Goal: Task Accomplishment & Management: Manage account settings

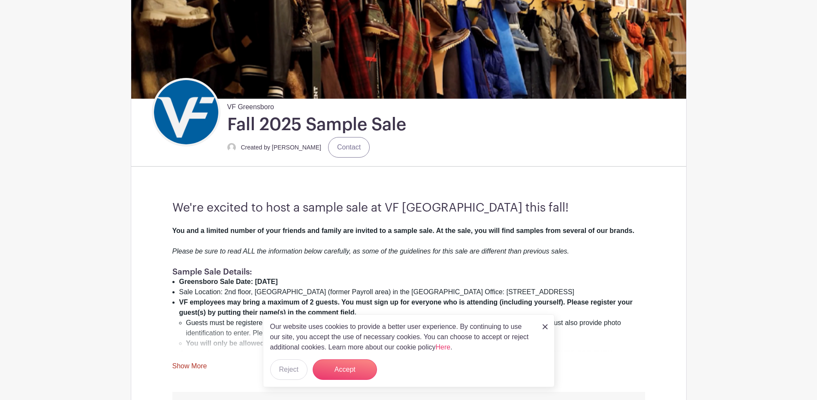
scroll to position [173, 0]
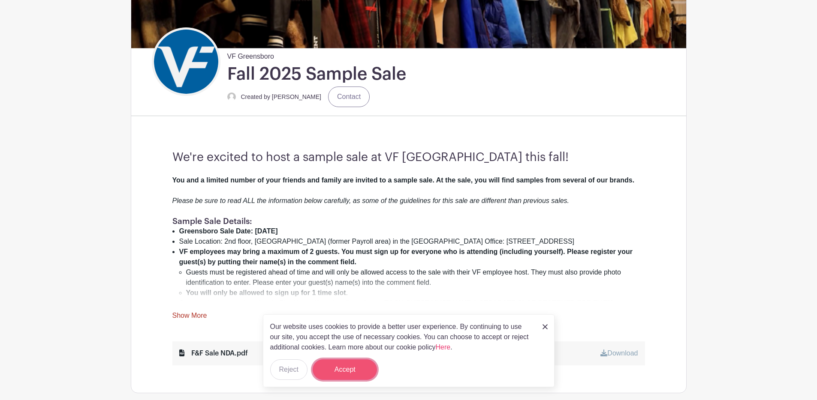
click at [355, 372] on button "Accept" at bounding box center [345, 370] width 64 height 21
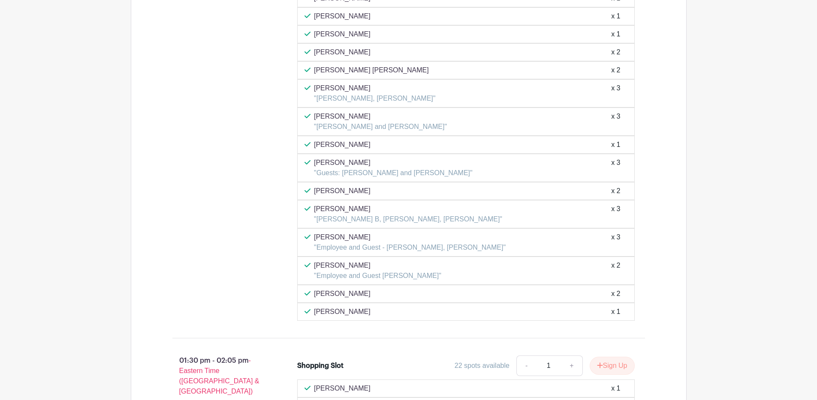
scroll to position [3587, 0]
click at [480, 216] on div "Rakesh Chahatray "Mayank B, Yogesh K, Abhishek Singh" x 3" at bounding box center [465, 213] width 323 height 21
click at [418, 216] on p ""Mayank B, Yogesh K, Abhishek Singh"" at bounding box center [408, 218] width 188 height 10
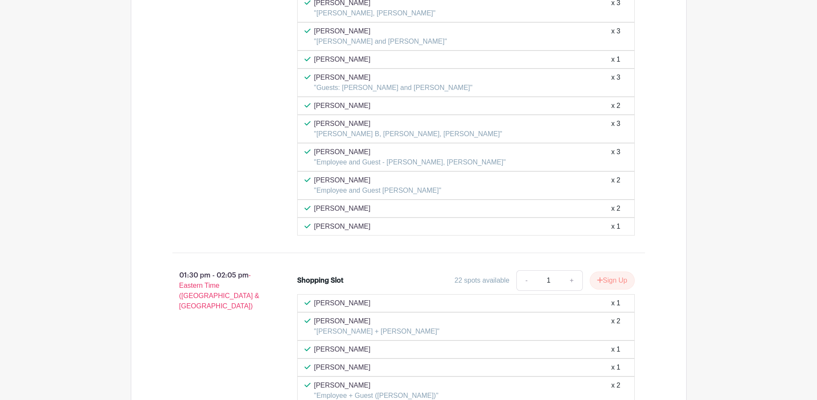
scroll to position [3667, 0]
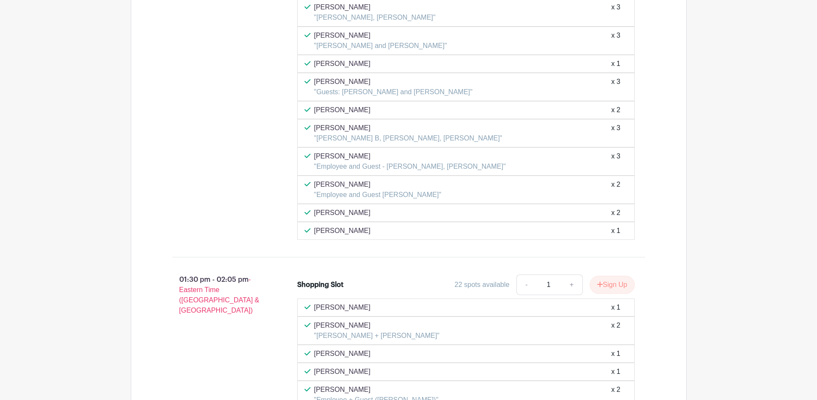
click at [400, 140] on p ""Mayank B, Yogesh K, Abhishek Singh"" at bounding box center [408, 138] width 188 height 10
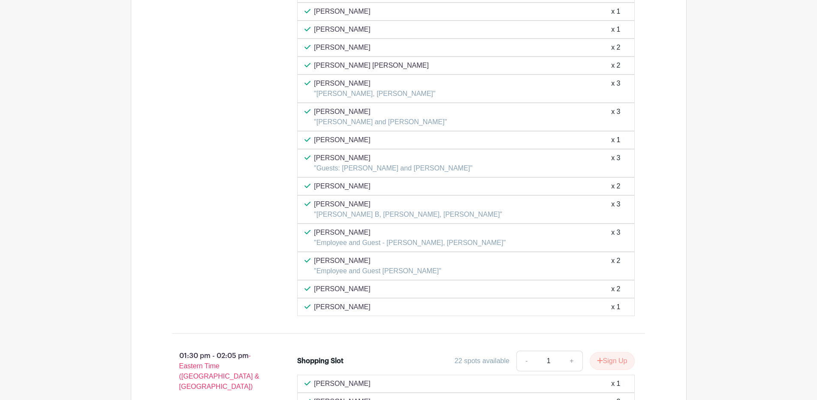
scroll to position [3629, 0]
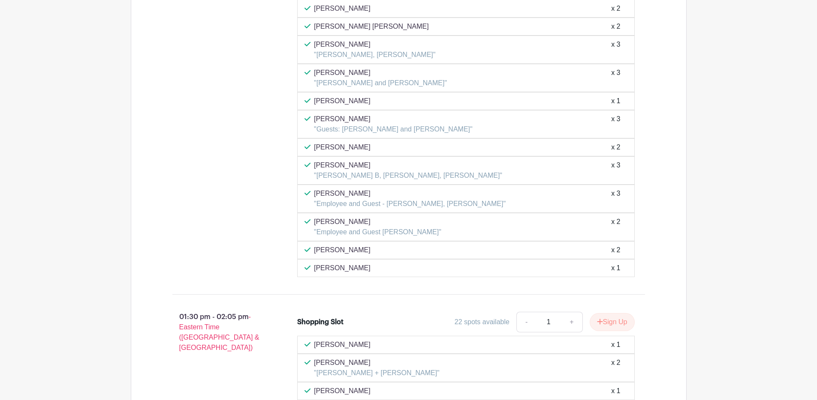
click at [507, 165] on div "Rakesh Chahatray "Mayank B, Yogesh K, Abhishek Singh" x 3" at bounding box center [465, 170] width 323 height 21
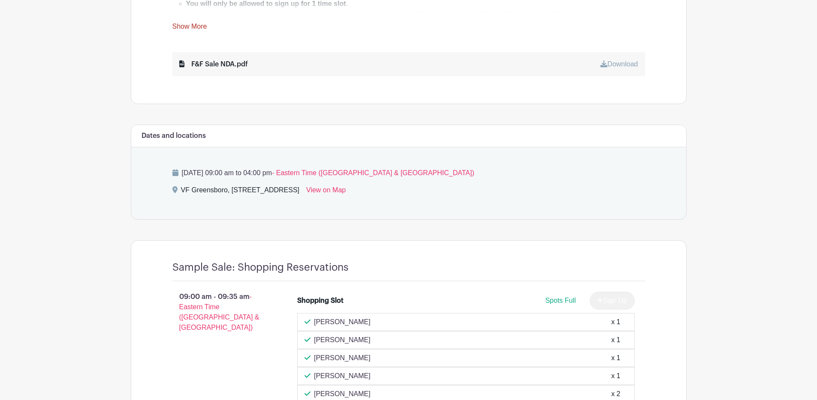
scroll to position [568, 0]
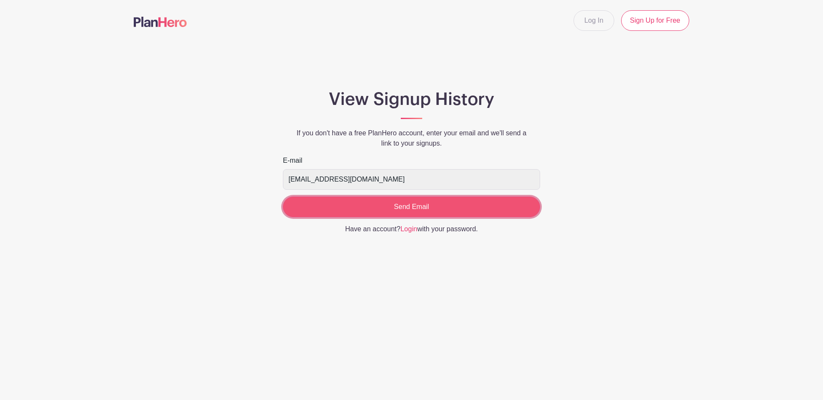
click at [469, 210] on input "Send Email" at bounding box center [411, 207] width 257 height 21
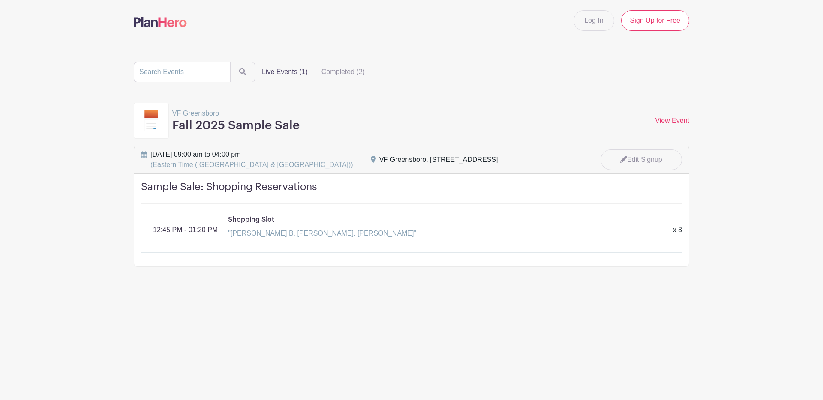
click at [745, 175] on main "Log In Sign Up for Free Live Events (1) Completed (2) VF Greensboro Fall 2025 S…" at bounding box center [411, 160] width 823 height 321
click at [640, 161] on link "Edit Signup" at bounding box center [641, 161] width 81 height 22
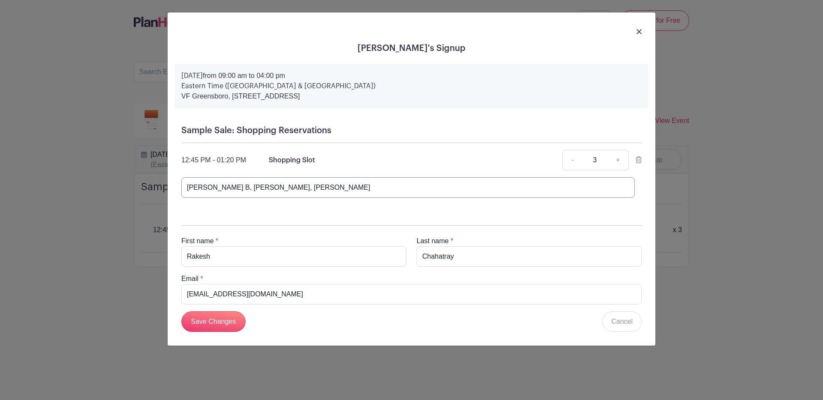
click at [334, 191] on input "Mayank B, Yogesh K, Abhishek Singh" at bounding box center [408, 187] width 454 height 21
click at [302, 189] on input "Mayank B, Yogesh K, Abhishek Singh, Satarupa" at bounding box center [408, 187] width 454 height 21
type input "Mayank B, Yogesh K, Abhishek S, Satarupa"
click at [207, 321] on input "Save Changes" at bounding box center [213, 322] width 64 height 21
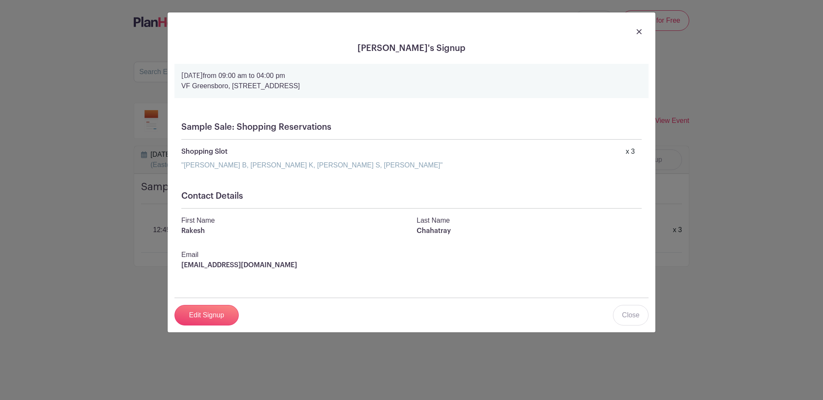
click at [640, 33] on img at bounding box center [639, 31] width 5 height 5
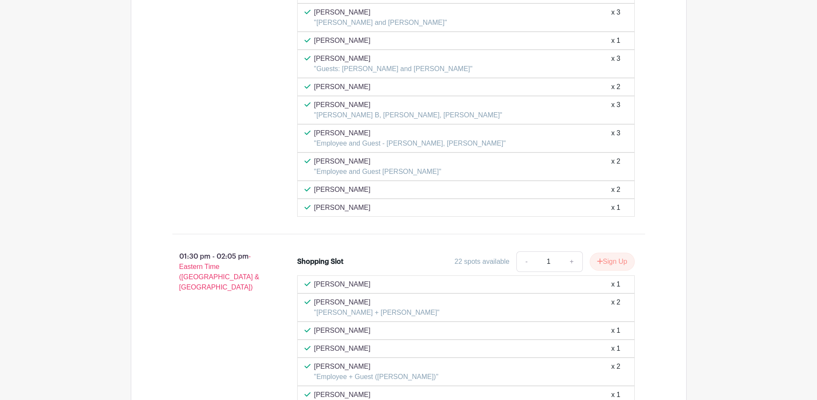
scroll to position [3690, 0]
click at [547, 108] on div "Rakesh Chahatray "Mayank B, Yogesh K, Abhishek Singh" x 3" at bounding box center [465, 109] width 323 height 21
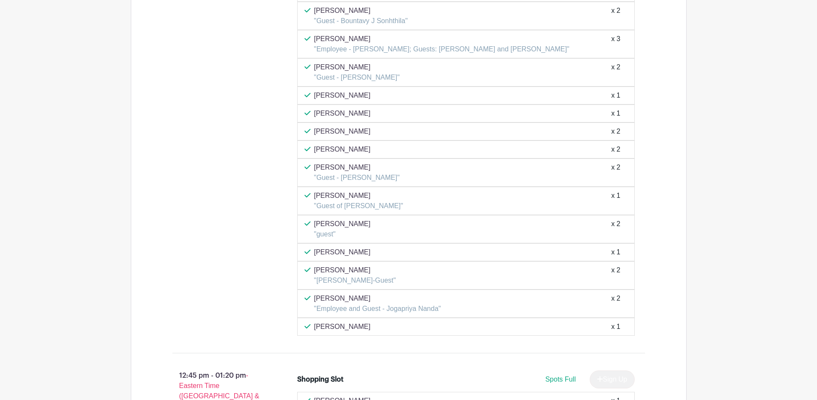
scroll to position [3144, 0]
